Goal: Task Accomplishment & Management: Use online tool/utility

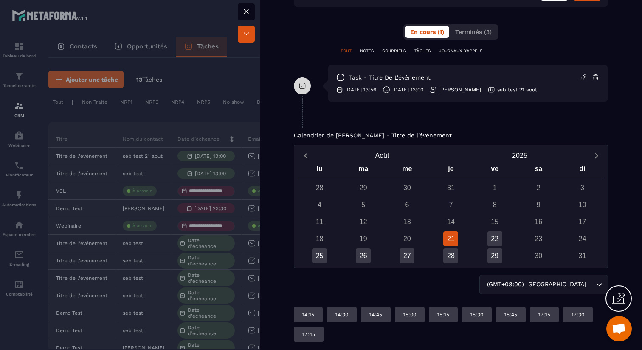
scroll to position [415, 0]
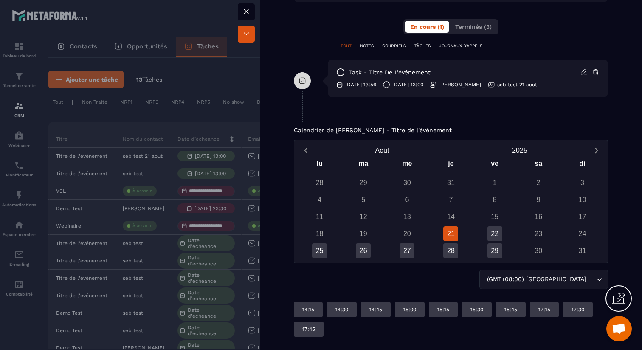
click at [386, 132] on p "Calendrier de [PERSON_NAME] - Titre de l'événement" at bounding box center [373, 130] width 158 height 7
click at [249, 11] on icon at bounding box center [246, 11] width 10 height 10
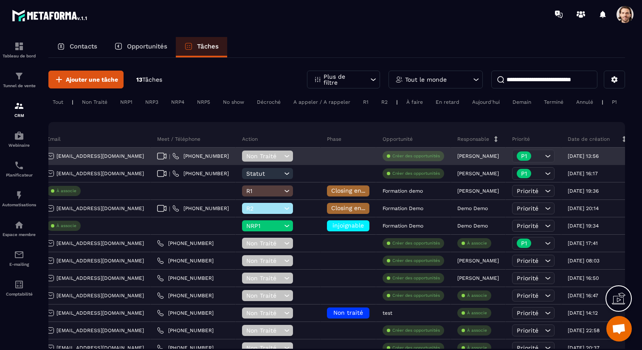
scroll to position [0, 285]
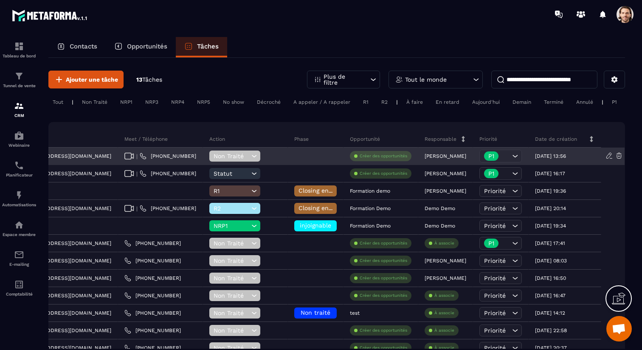
click at [440, 155] on p "[PERSON_NAME]" at bounding box center [446, 156] width 42 height 6
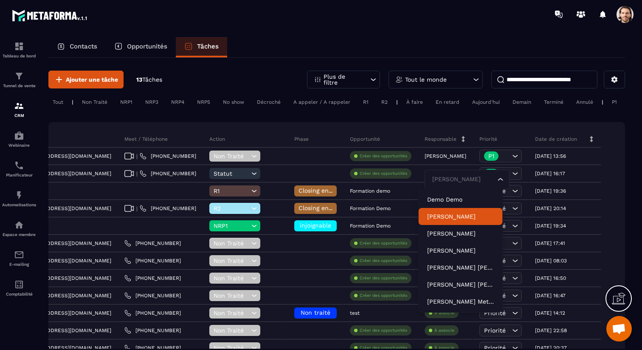
click at [460, 217] on p "[PERSON_NAME]" at bounding box center [460, 216] width 67 height 8
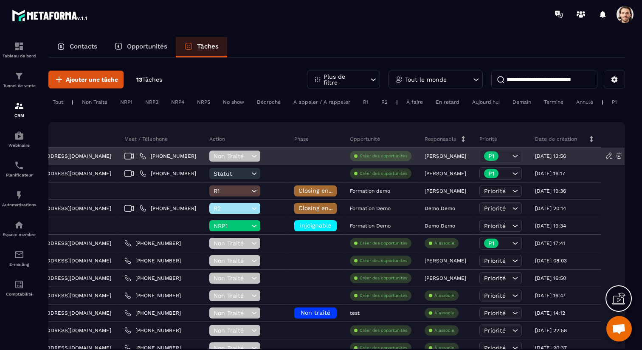
click at [457, 159] on div "[PERSON_NAME]" at bounding box center [446, 156] width 55 height 17
click at [456, 157] on p "[PERSON_NAME]" at bounding box center [446, 156] width 42 height 6
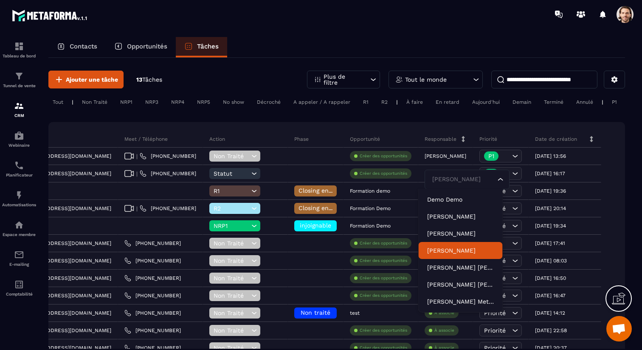
click at [451, 252] on p "[PERSON_NAME]" at bounding box center [460, 250] width 67 height 8
